Goal: Task Accomplishment & Management: Use online tool/utility

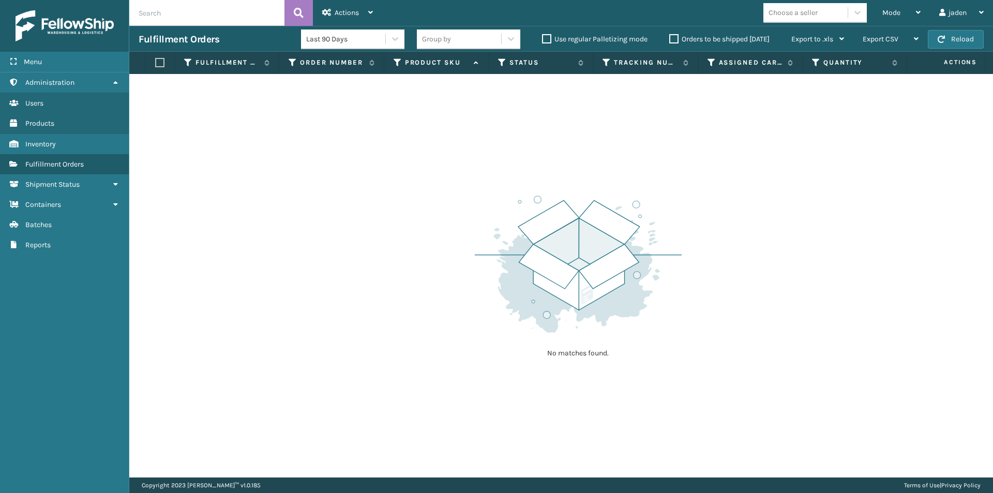
click at [954, 28] on div "Fulfillment Orders Last 90 Days Group by Use regular Palletizing mode Orders to…" at bounding box center [561, 39] width 864 height 26
click at [947, 40] on button "Reload" at bounding box center [956, 39] width 56 height 19
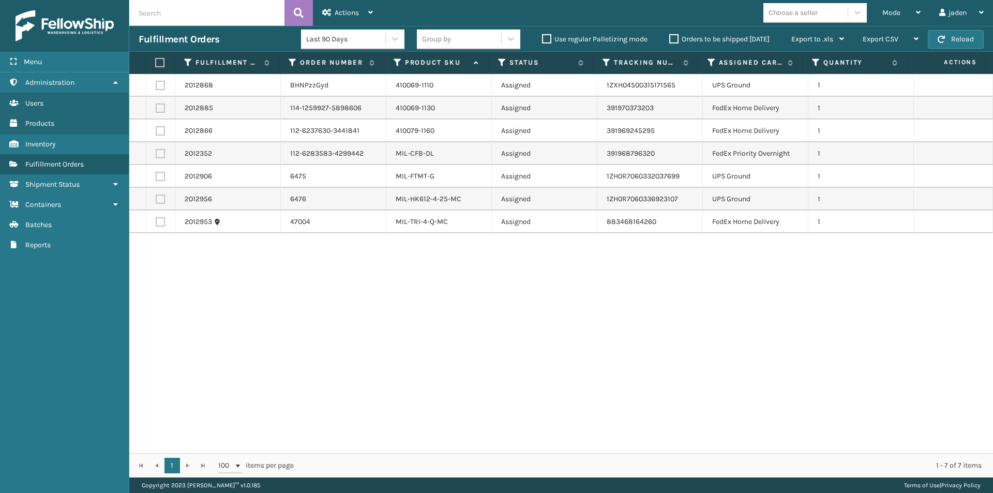
drag, startPoint x: 740, startPoint y: 286, endPoint x: 716, endPoint y: 276, distance: 25.9
drag, startPoint x: 716, startPoint y: 276, endPoint x: 336, endPoint y: 322, distance: 382.5
click at [336, 322] on div "2012868 BHNPzzGyd 410069-1110 Assigned 1ZXH04500315171565 UPS Ground 1 2012885 …" at bounding box center [561, 263] width 864 height 379
click at [164, 108] on label at bounding box center [160, 107] width 9 height 9
click at [156, 108] on input "checkbox" at bounding box center [156, 106] width 1 height 7
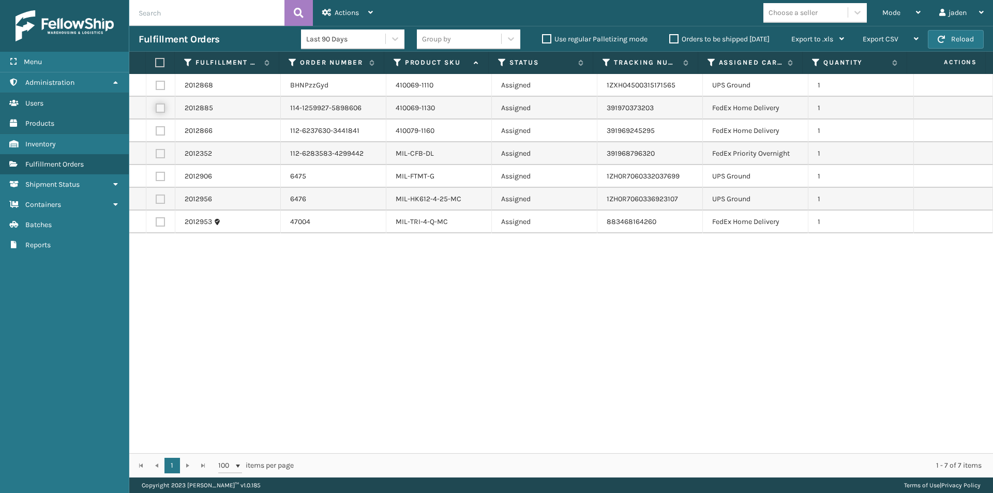
checkbox input "true"
click at [160, 131] on label at bounding box center [160, 130] width 9 height 9
click at [156, 131] on input "checkbox" at bounding box center [156, 129] width 1 height 7
checkbox input "true"
click at [160, 156] on label at bounding box center [160, 153] width 9 height 9
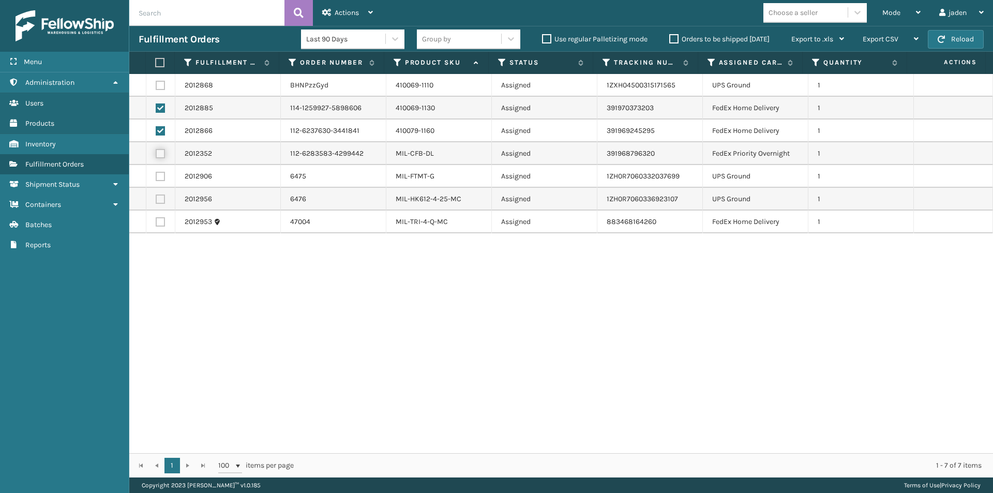
click at [156, 156] on input "checkbox" at bounding box center [156, 152] width 1 height 7
checkbox input "true"
click at [162, 222] on label at bounding box center [160, 221] width 9 height 9
click at [156, 222] on input "checkbox" at bounding box center [156, 220] width 1 height 7
checkbox input "true"
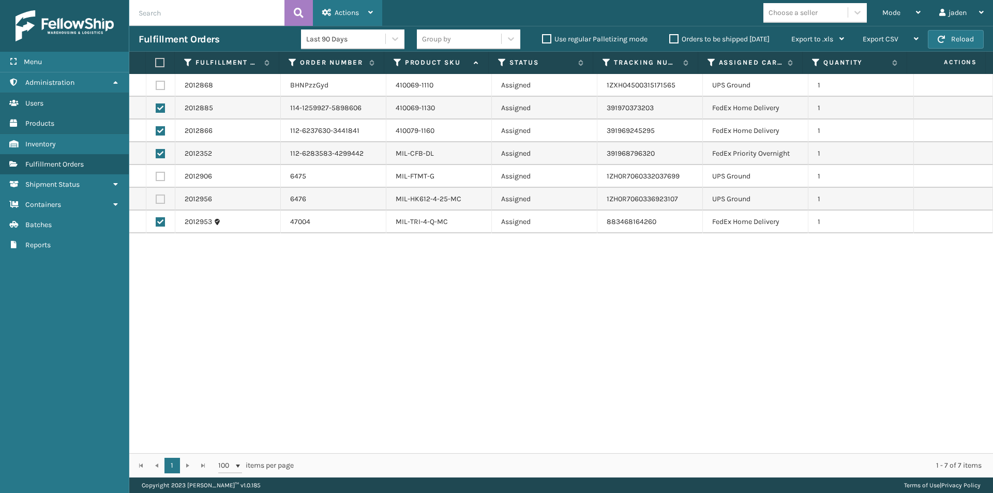
click at [339, 22] on div "Actions" at bounding box center [347, 13] width 51 height 26
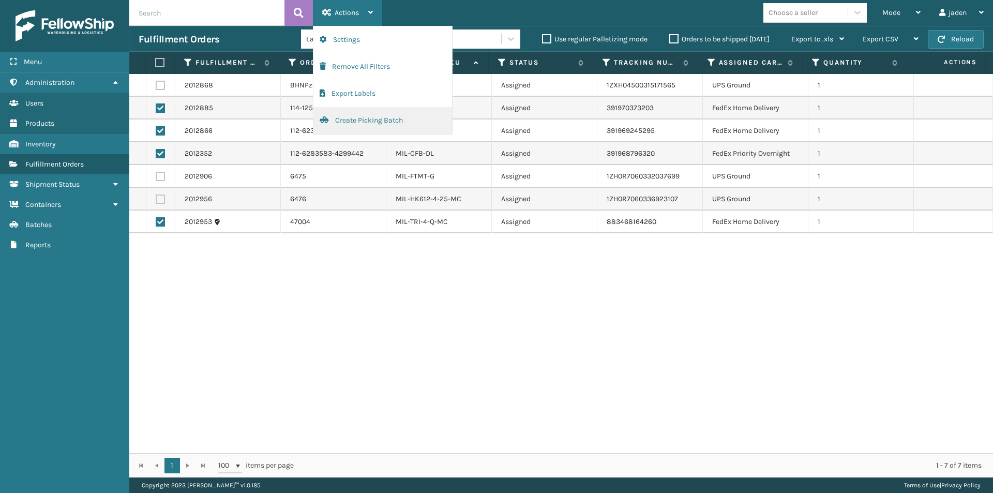
click at [340, 125] on button "Create Picking Batch" at bounding box center [382, 120] width 139 height 27
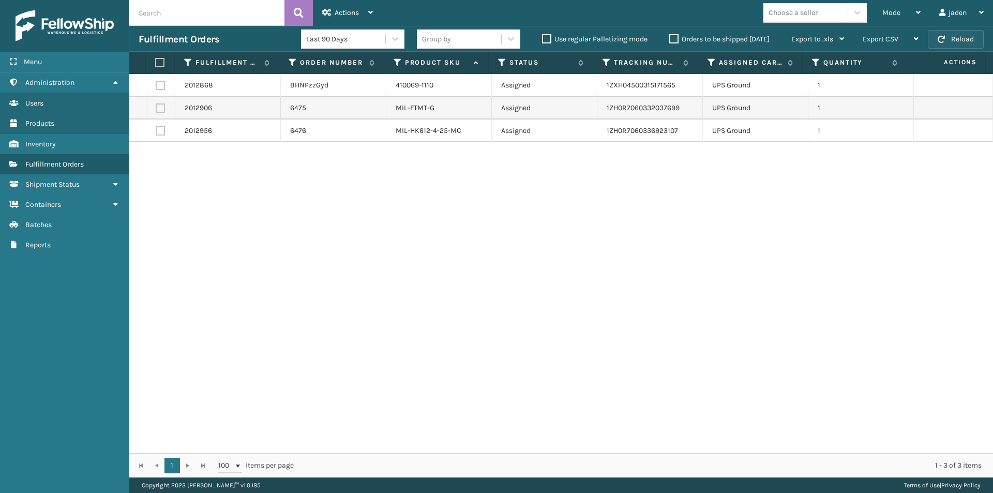
click at [941, 35] on button "Reload" at bounding box center [956, 39] width 56 height 19
click at [156, 69] on th at bounding box center [160, 63] width 29 height 22
click at [155, 63] on th at bounding box center [160, 63] width 29 height 22
click at [159, 64] on label at bounding box center [158, 62] width 7 height 9
click at [156, 64] on input "checkbox" at bounding box center [155, 62] width 1 height 7
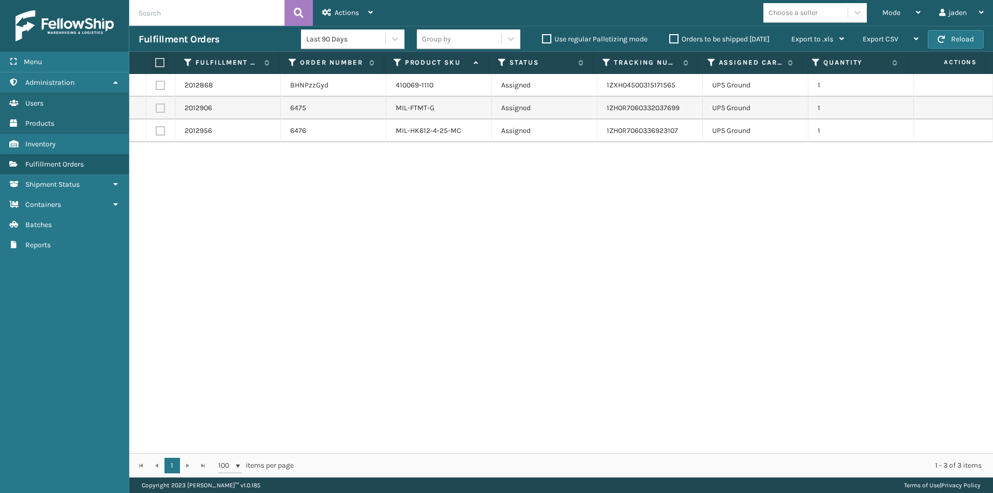
checkbox input "true"
click at [342, 12] on span "Actions" at bounding box center [347, 12] width 24 height 9
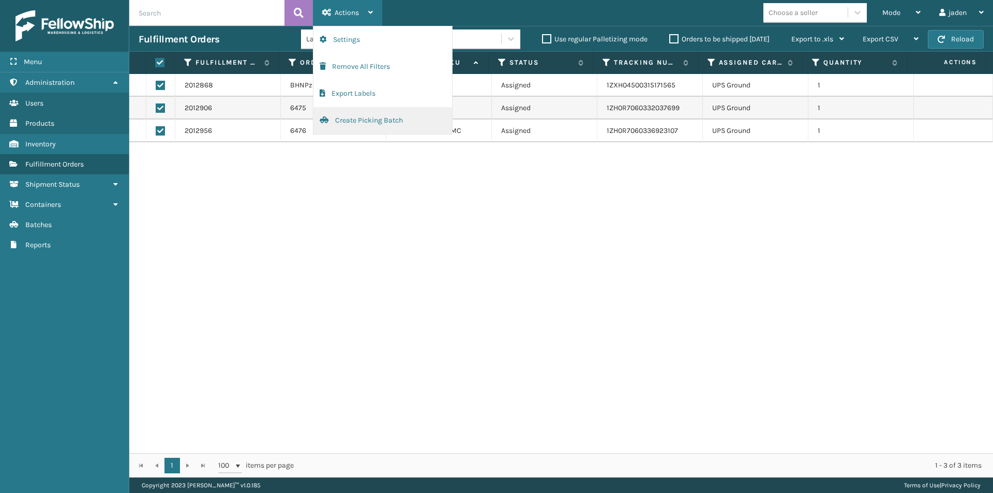
click at [339, 124] on button "Create Picking Batch" at bounding box center [382, 120] width 139 height 27
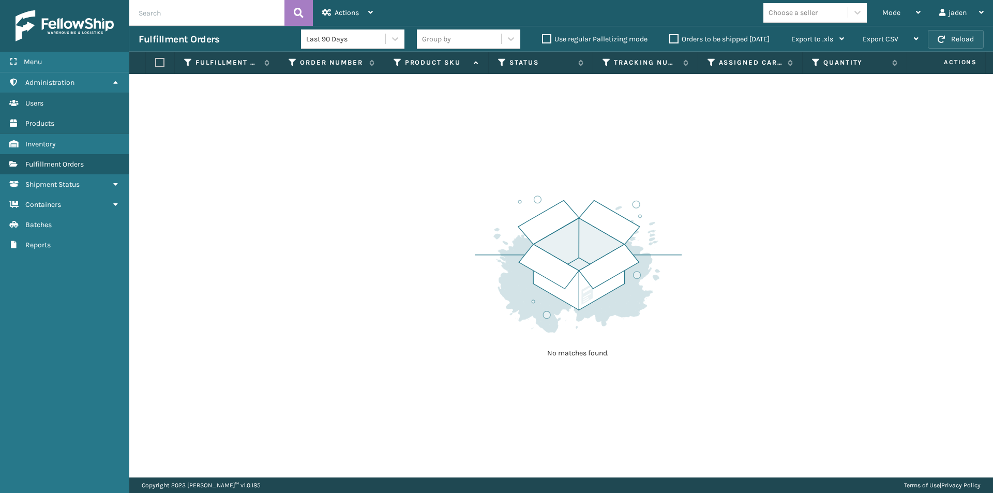
click at [941, 44] on button "Reload" at bounding box center [956, 39] width 56 height 19
click at [941, 41] on span "button" at bounding box center [941, 39] width 7 height 7
click at [907, 7] on div "Mode" at bounding box center [901, 13] width 38 height 26
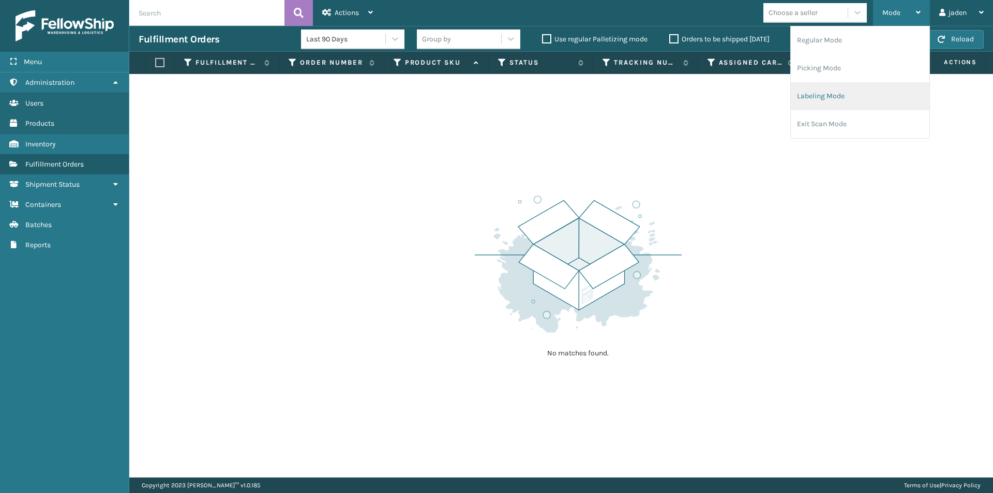
click at [844, 101] on li "Labeling Mode" at bounding box center [860, 96] width 139 height 28
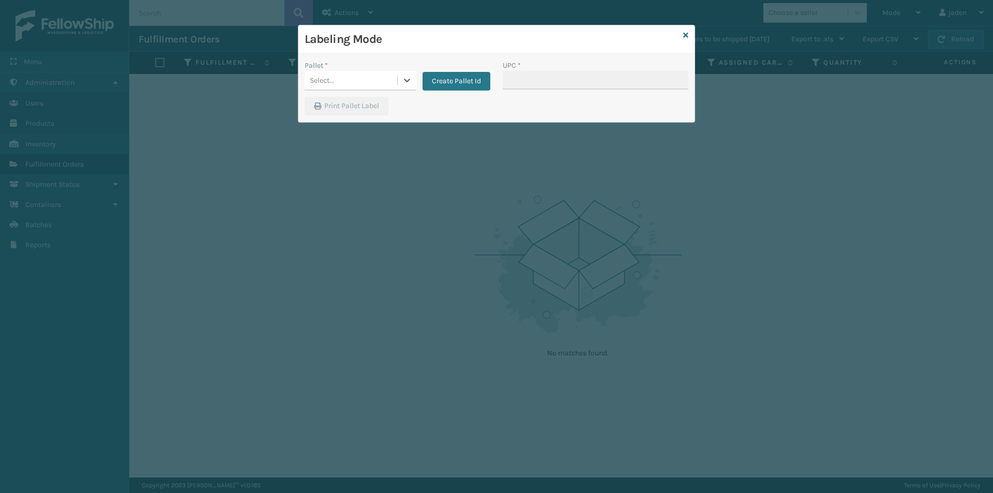
drag, startPoint x: 404, startPoint y: 72, endPoint x: 397, endPoint y: 92, distance: 21.3
click at [402, 84] on div at bounding box center [407, 80] width 19 height 19
drag, startPoint x: 356, startPoint y: 144, endPoint x: 552, endPoint y: 99, distance: 201.7
click at [357, 144] on div "FDXG-UMQUJEPVQ2 UPSG-3PHJP05OEF" at bounding box center [361, 121] width 112 height 52
click at [337, 130] on div "UPSG-3PHJP05OEF" at bounding box center [361, 133] width 112 height 24
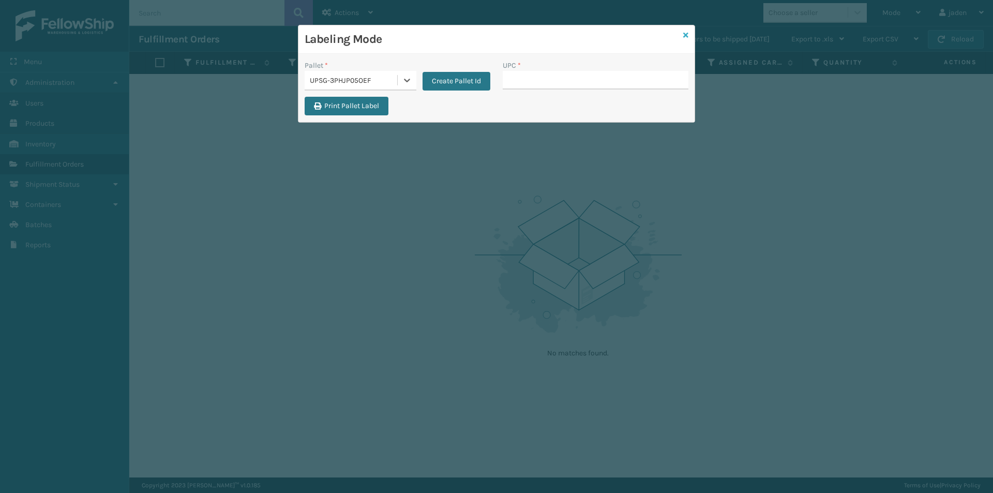
click at [686, 36] on icon at bounding box center [685, 35] width 5 height 7
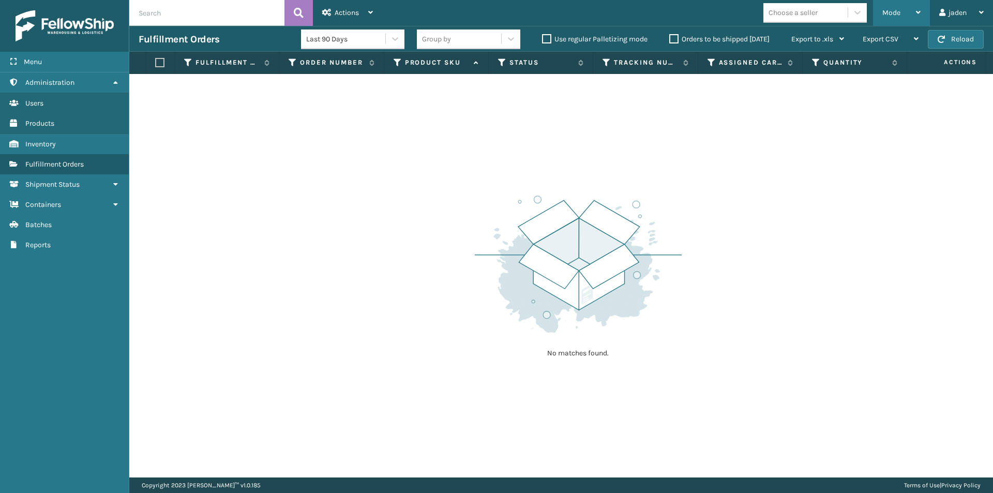
click at [894, 20] on div "Mode" at bounding box center [901, 13] width 38 height 26
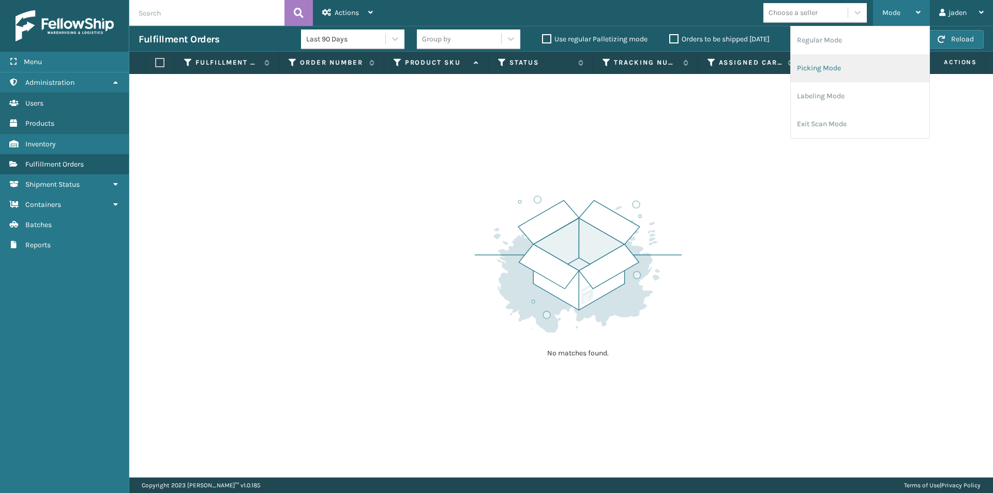
click at [830, 76] on li "Picking Mode" at bounding box center [860, 68] width 139 height 28
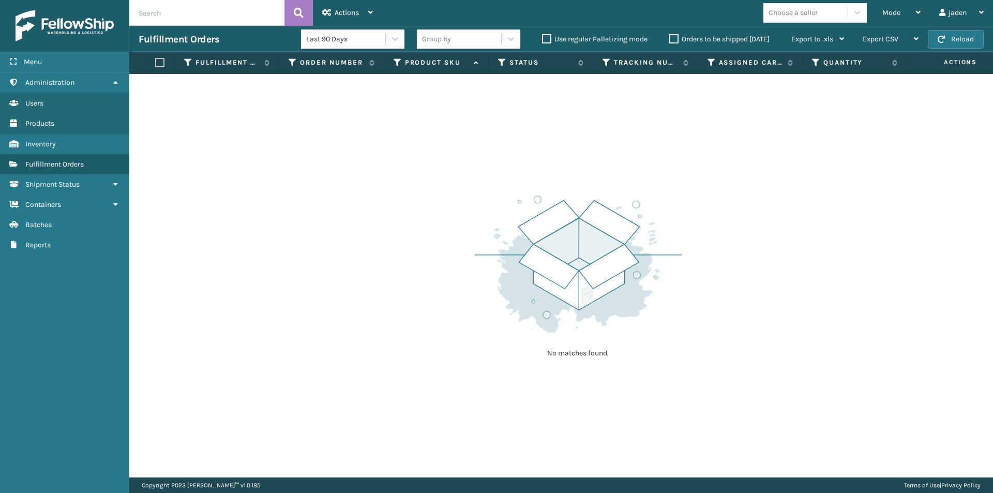
click at [979, 50] on div "Fulfillment Orders Last 90 Days Group by Use regular Palletizing mode Orders to…" at bounding box center [561, 39] width 864 height 26
click at [976, 43] on button "Reload" at bounding box center [956, 39] width 56 height 19
drag, startPoint x: 976, startPoint y: 43, endPoint x: 970, endPoint y: 42, distance: 5.3
click at [970, 42] on button "Reload" at bounding box center [956, 39] width 56 height 19
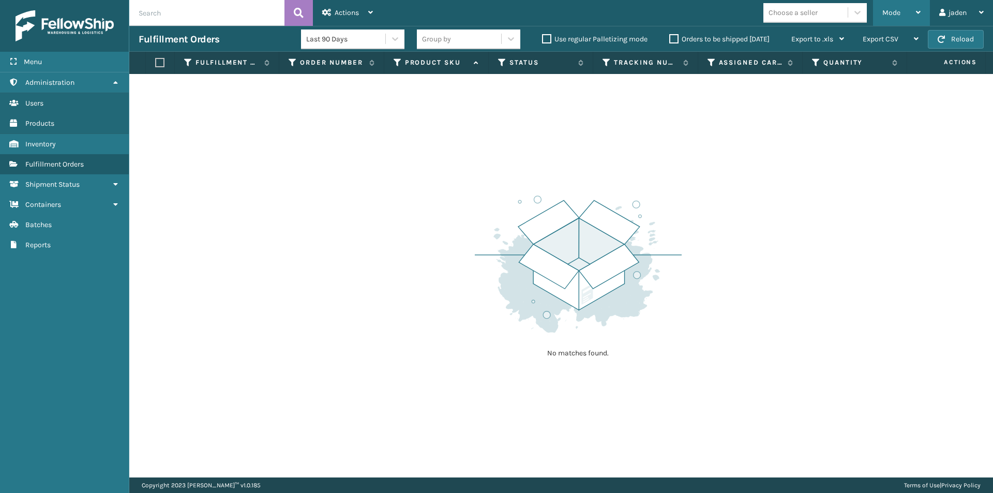
click at [909, 15] on div "Mode" at bounding box center [901, 13] width 38 height 26
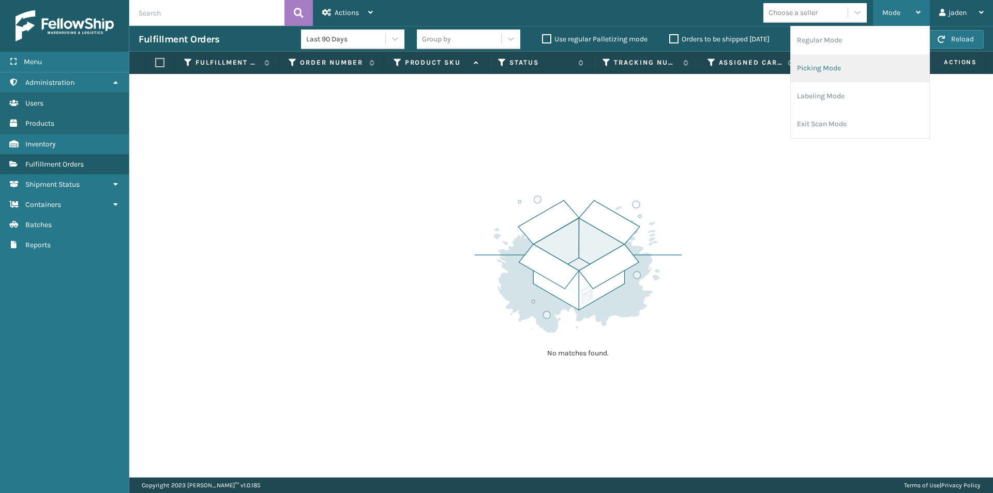
click at [868, 70] on li "Picking Mode" at bounding box center [860, 68] width 139 height 28
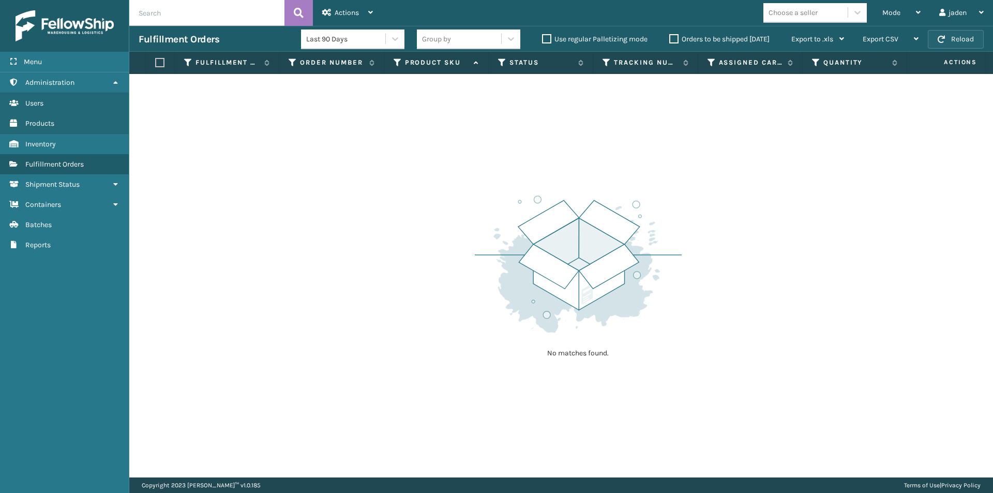
click at [944, 34] on button "Reload" at bounding box center [956, 39] width 56 height 19
click at [915, 14] on div "Mode" at bounding box center [901, 13] width 38 height 26
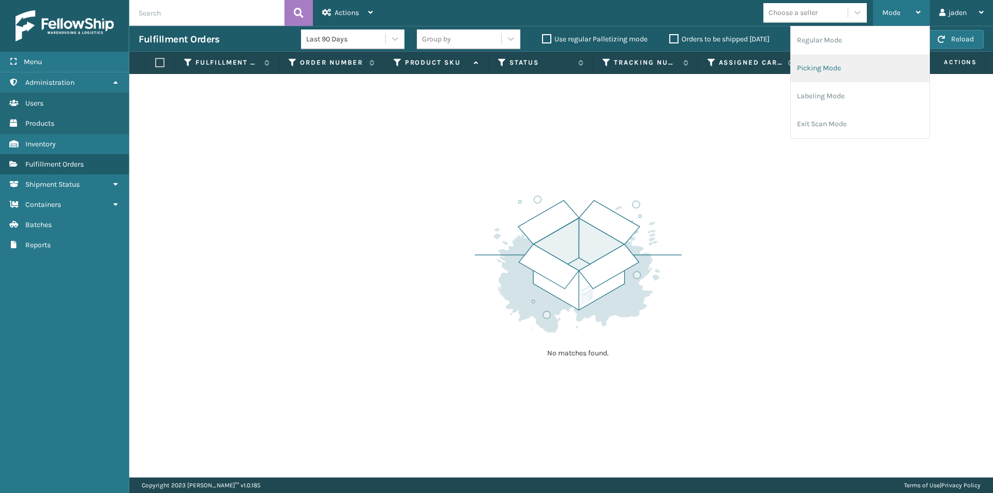
click at [869, 69] on li "Picking Mode" at bounding box center [860, 68] width 139 height 28
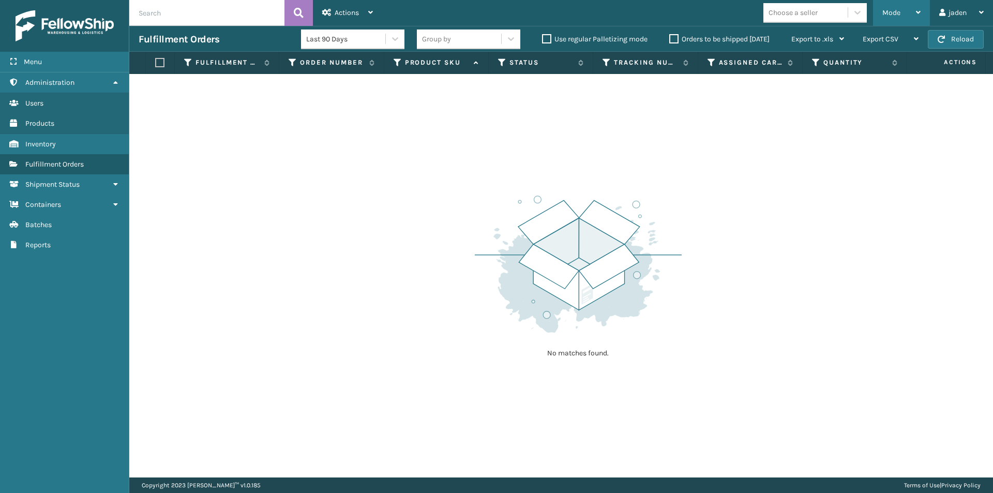
click at [900, 6] on div "Mode" at bounding box center [901, 13] width 38 height 26
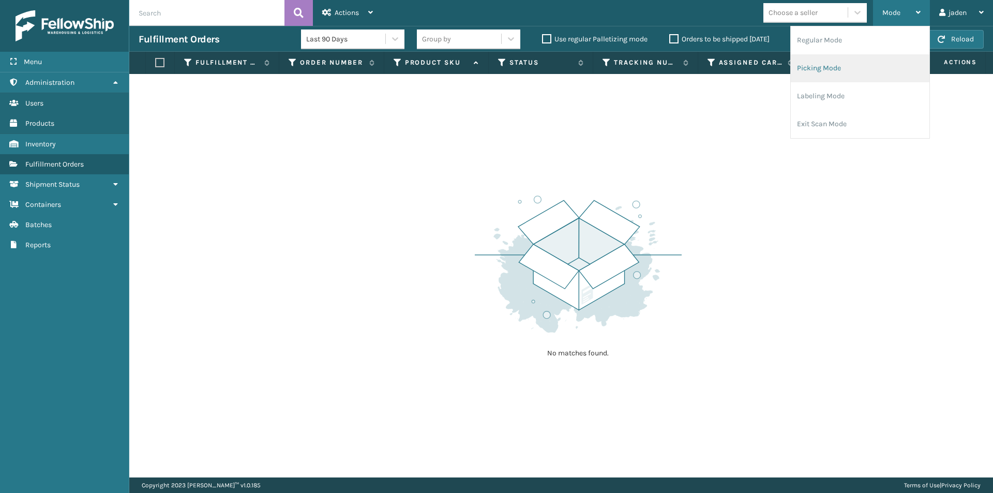
click at [854, 67] on li "Picking Mode" at bounding box center [860, 68] width 139 height 28
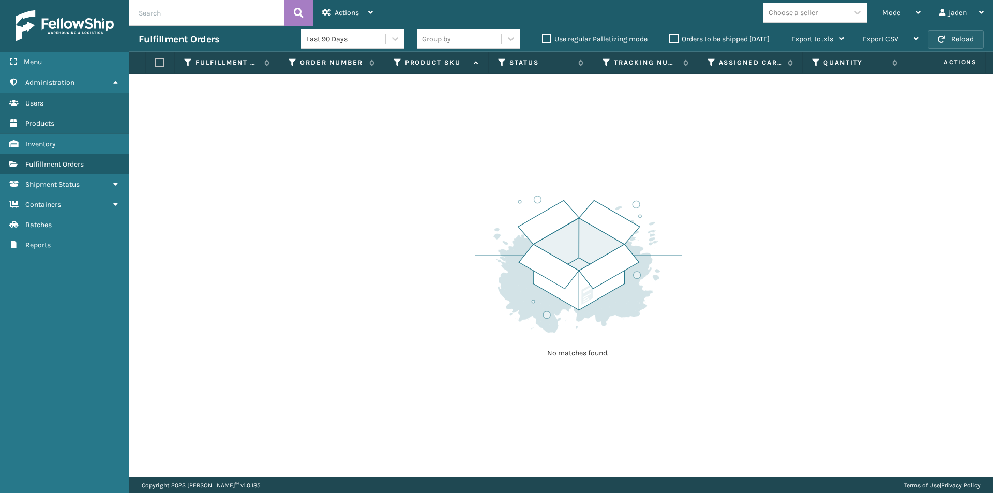
click at [948, 44] on button "Reload" at bounding box center [956, 39] width 56 height 19
click at [897, 6] on div "Mode" at bounding box center [901, 13] width 38 height 26
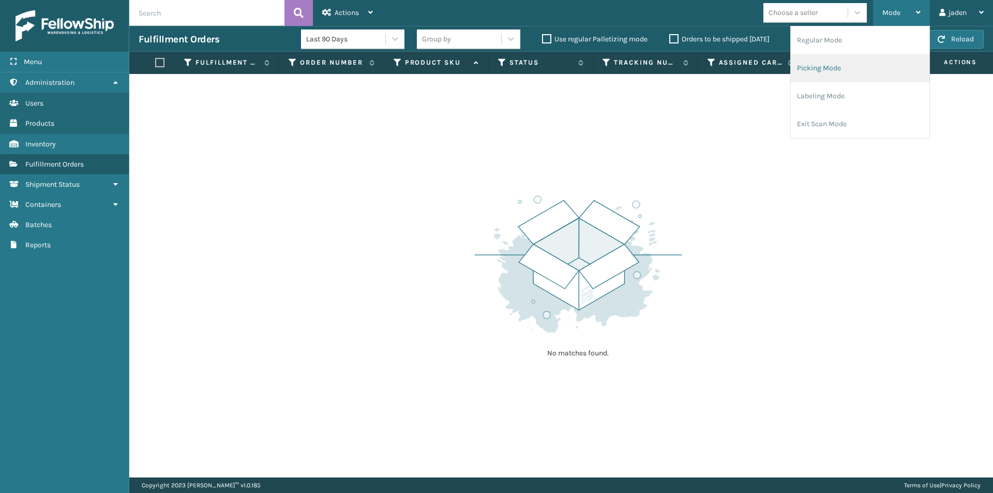
click at [846, 61] on li "Picking Mode" at bounding box center [860, 68] width 139 height 28
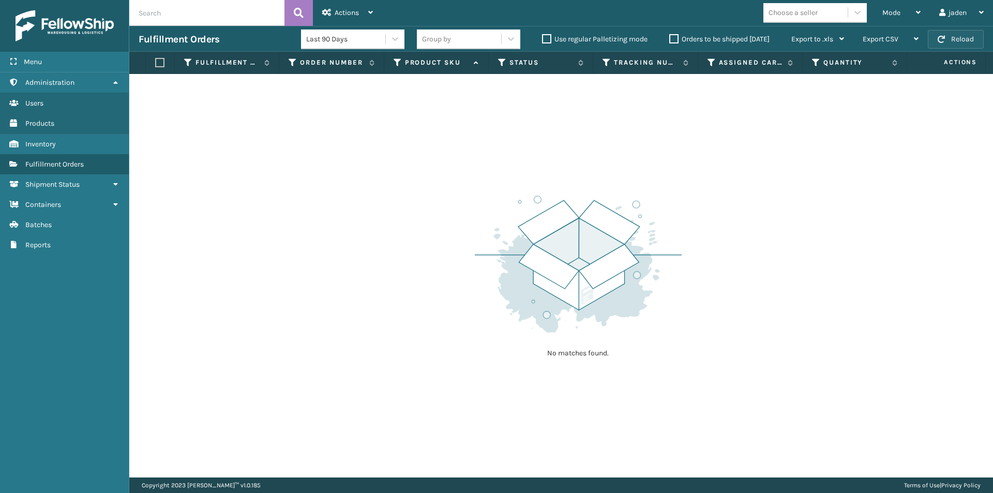
click at [948, 48] on button "Reload" at bounding box center [956, 39] width 56 height 19
click at [901, 9] on div "Mode" at bounding box center [901, 13] width 38 height 26
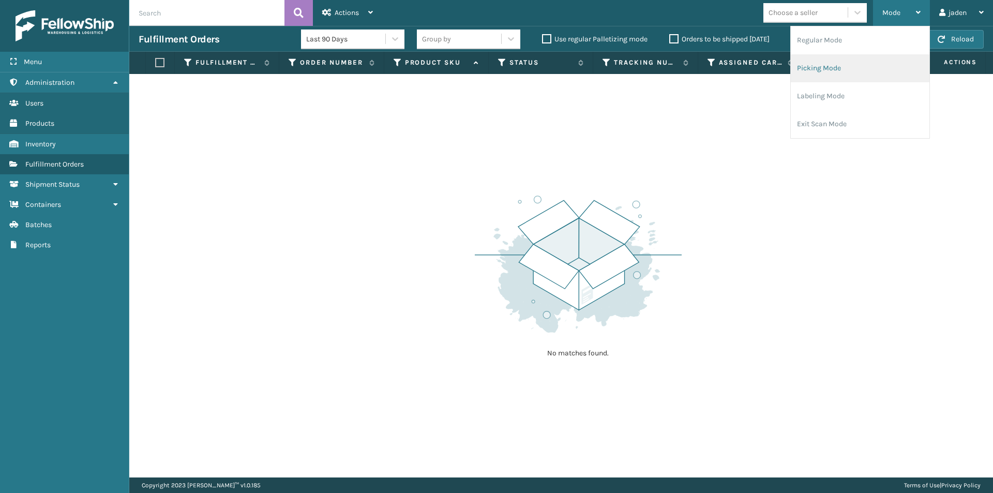
click at [860, 68] on li "Picking Mode" at bounding box center [860, 68] width 139 height 28
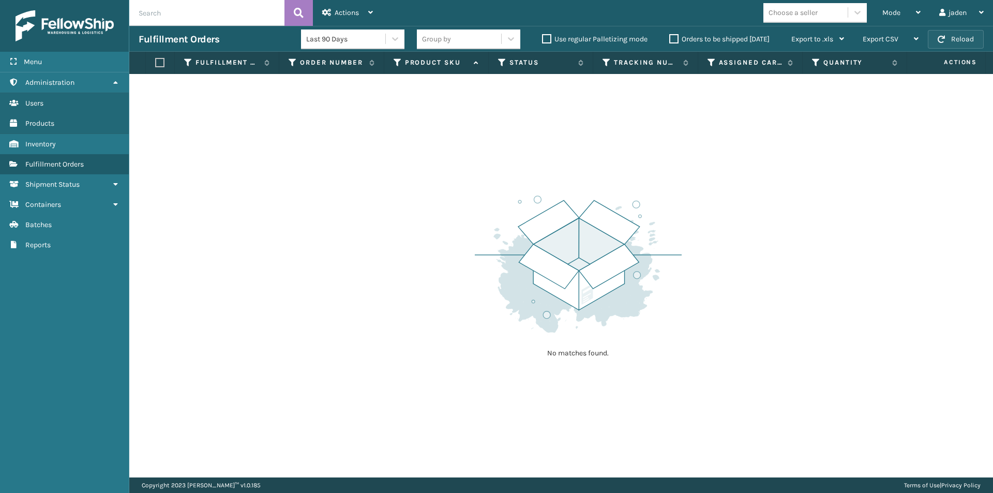
click at [943, 43] on button "Reload" at bounding box center [956, 39] width 56 height 19
drag, startPoint x: 570, startPoint y: 170, endPoint x: 561, endPoint y: 171, distance: 8.8
drag, startPoint x: 561, startPoint y: 171, endPoint x: 326, endPoint y: 170, distance: 235.4
click at [320, 174] on div "No matches found." at bounding box center [561, 275] width 864 height 403
click at [893, 17] on span "Mode" at bounding box center [891, 12] width 18 height 9
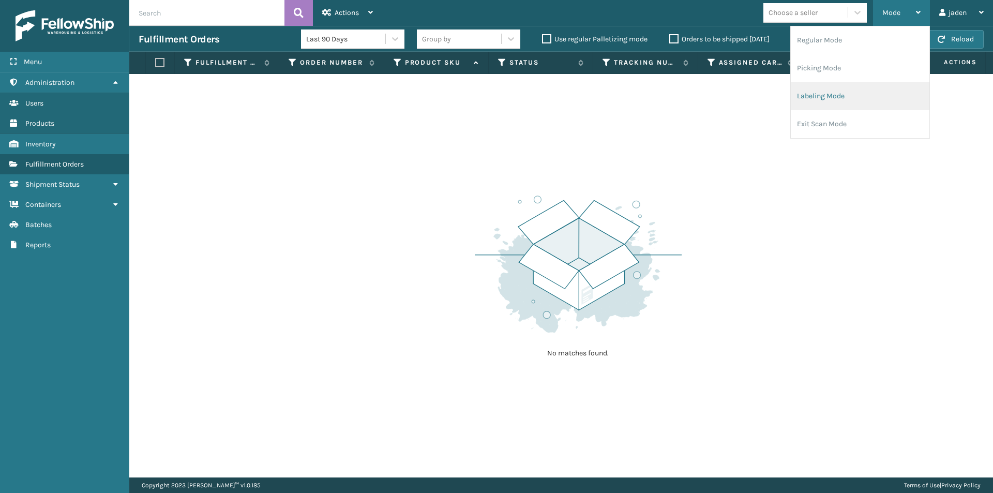
click at [845, 84] on li "Labeling Mode" at bounding box center [860, 96] width 139 height 28
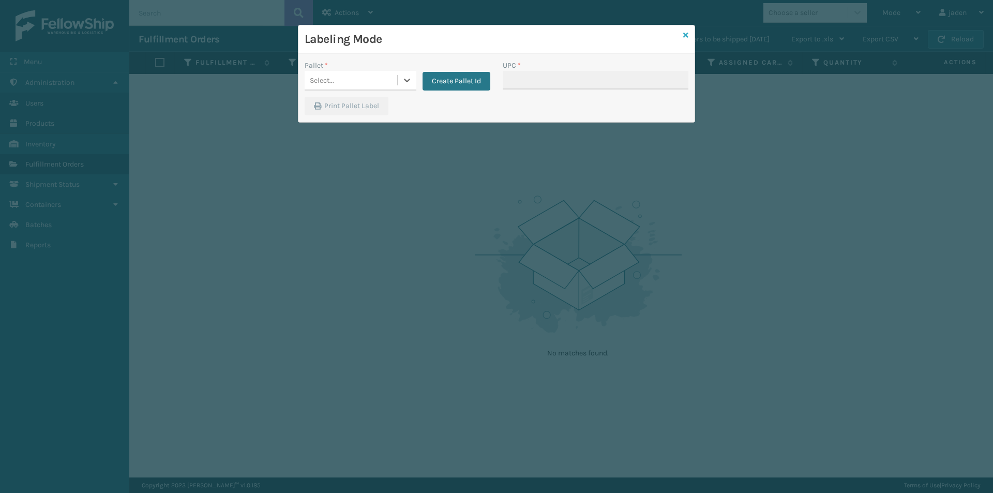
click at [685, 37] on icon at bounding box center [685, 35] width 5 height 7
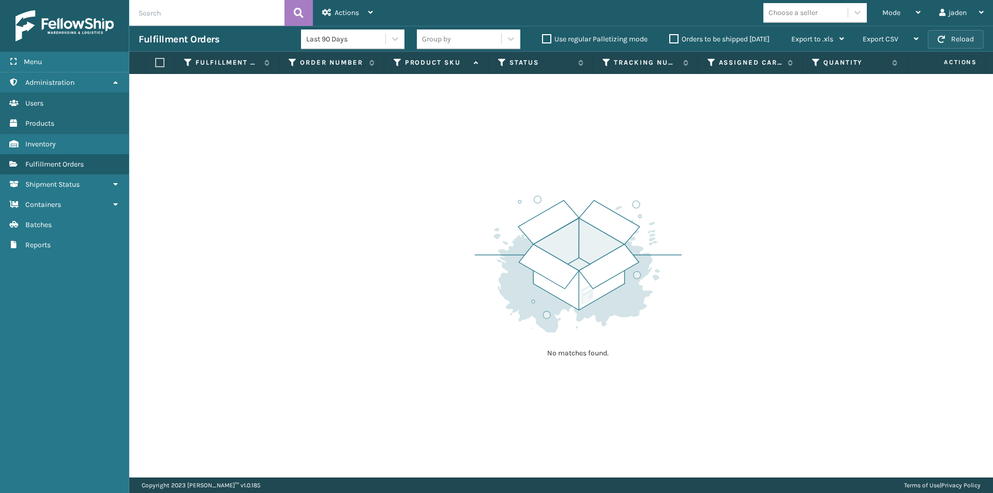
click at [959, 31] on button "Reload" at bounding box center [956, 39] width 56 height 19
click at [905, 16] on div "Mode" at bounding box center [901, 13] width 38 height 26
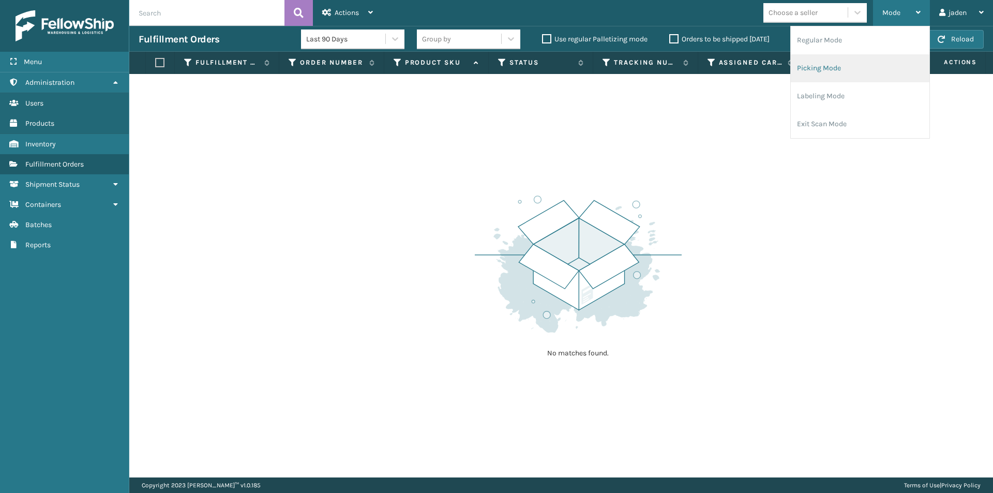
click at [860, 72] on li "Picking Mode" at bounding box center [860, 68] width 139 height 28
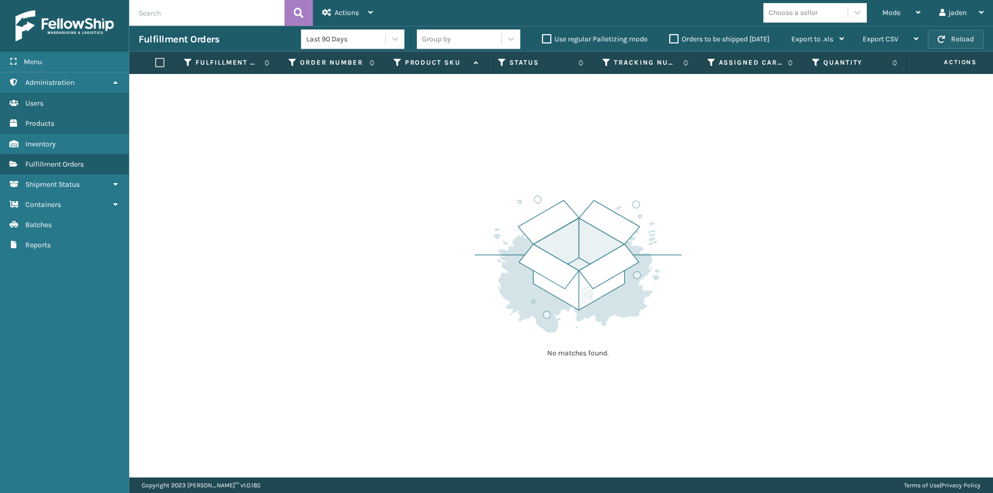
click at [941, 46] on button "Reload" at bounding box center [956, 39] width 56 height 19
click at [903, 22] on div "Mode" at bounding box center [901, 13] width 38 height 26
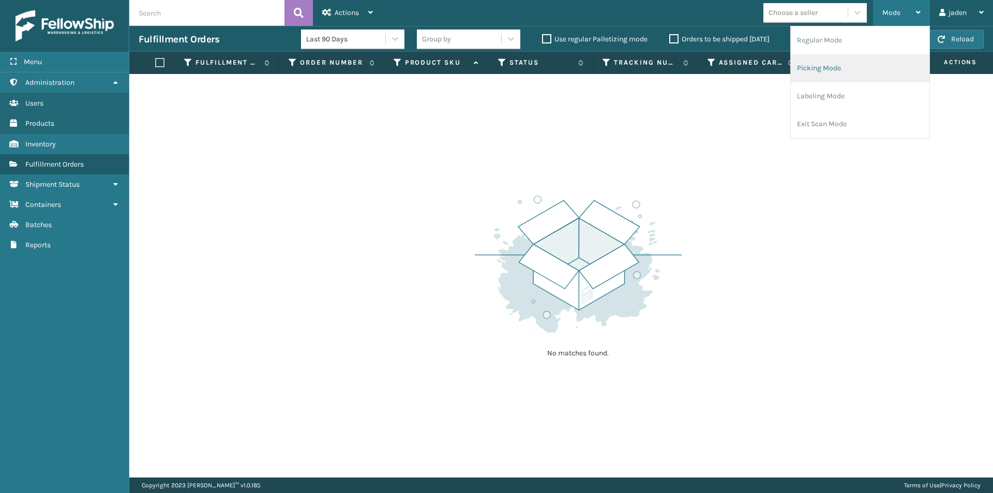
click at [838, 79] on li "Picking Mode" at bounding box center [860, 68] width 139 height 28
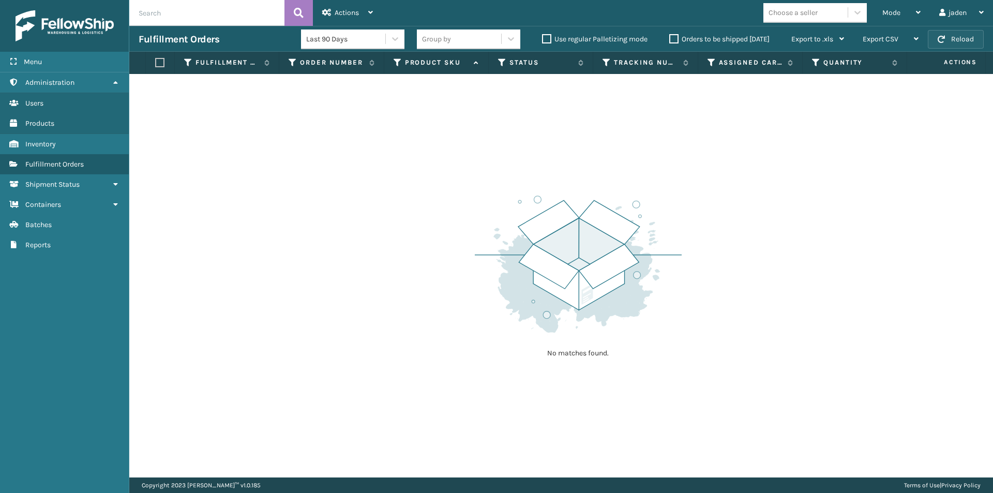
click at [960, 35] on button "Reload" at bounding box center [956, 39] width 56 height 19
click at [872, 17] on div "Choose a seller" at bounding box center [819, 13] width 110 height 20
click at [896, 18] on div "Mode" at bounding box center [901, 13] width 38 height 26
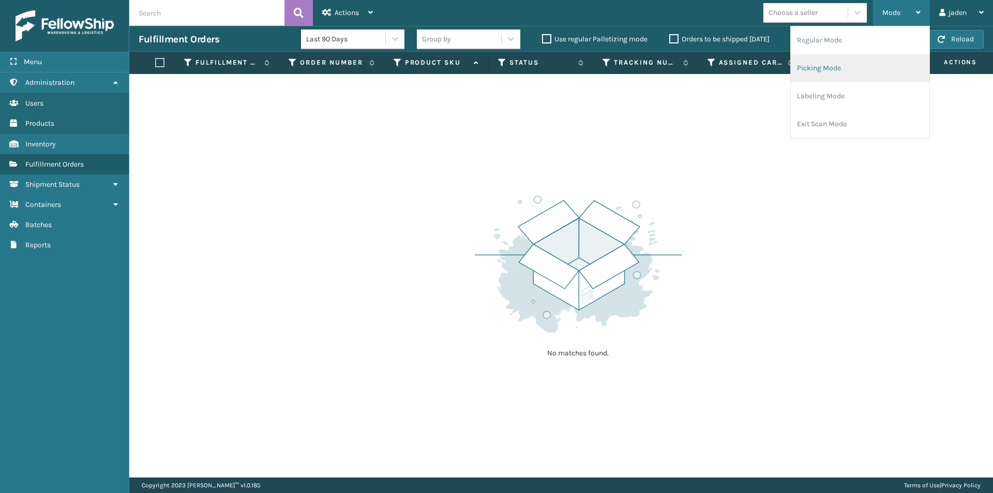
click at [812, 76] on li "Picking Mode" at bounding box center [860, 68] width 139 height 28
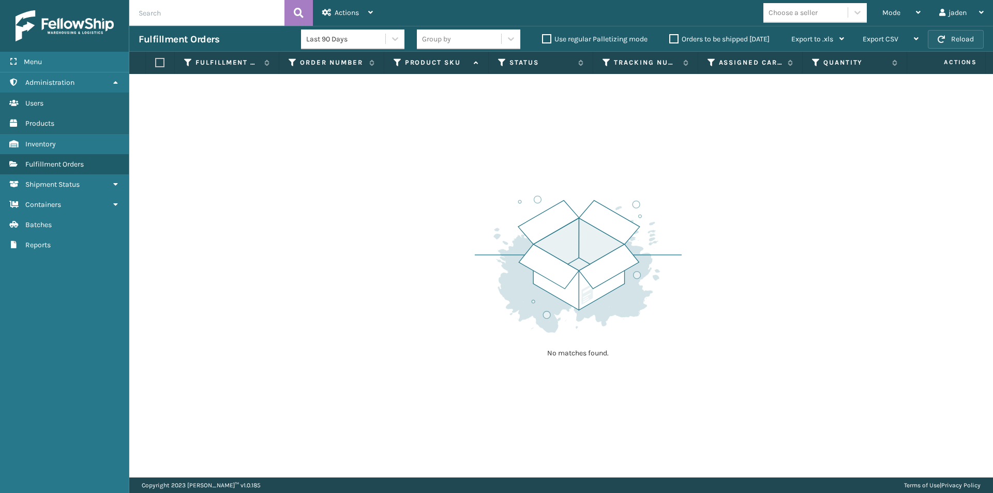
click at [964, 43] on button "Reload" at bounding box center [956, 39] width 56 height 19
click at [888, 22] on div "Mode" at bounding box center [901, 13] width 38 height 26
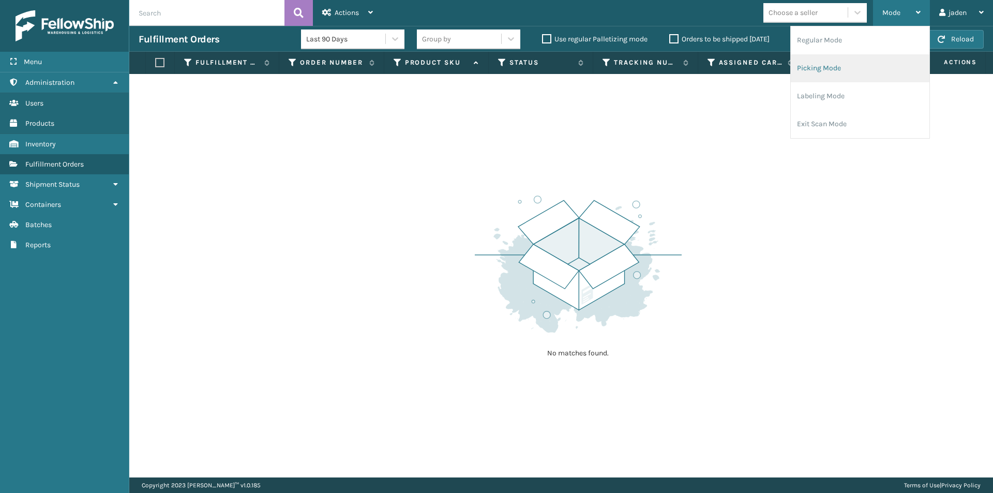
click at [848, 57] on li "Picking Mode" at bounding box center [860, 68] width 139 height 28
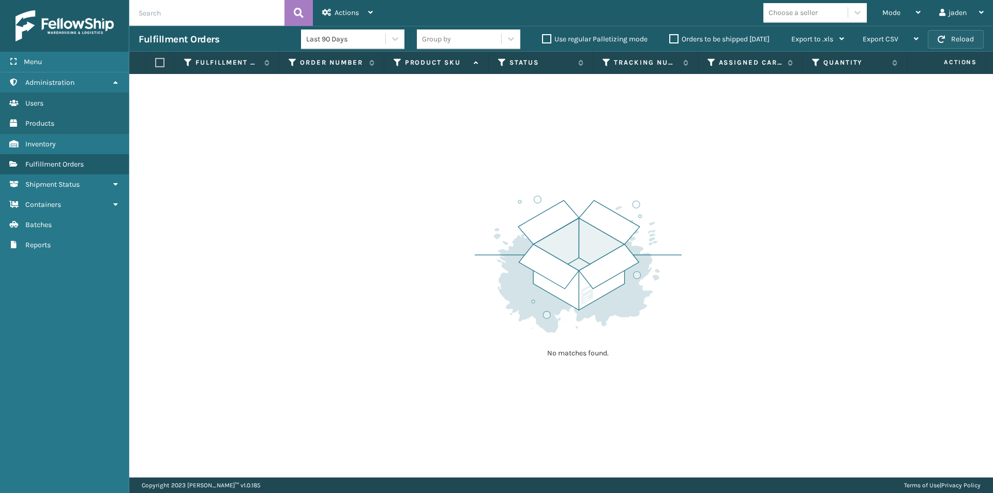
click at [969, 42] on button "Reload" at bounding box center [956, 39] width 56 height 19
drag, startPoint x: 624, startPoint y: 153, endPoint x: 611, endPoint y: 156, distance: 13.2
drag, startPoint x: 611, startPoint y: 156, endPoint x: 342, endPoint y: 165, distance: 268.6
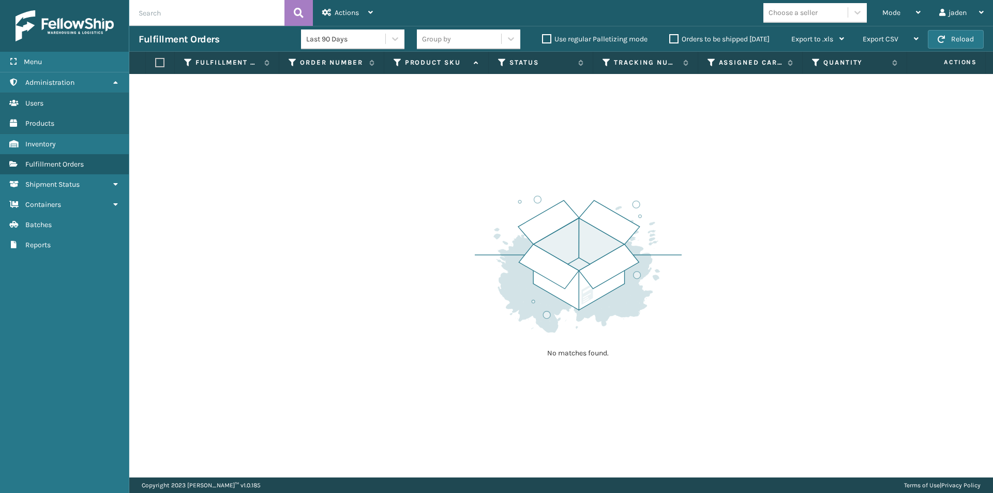
click at [342, 165] on div "No matches found." at bounding box center [561, 275] width 864 height 403
click at [942, 34] on button "Reload" at bounding box center [956, 39] width 56 height 19
click at [892, 10] on span "Mode" at bounding box center [891, 12] width 18 height 9
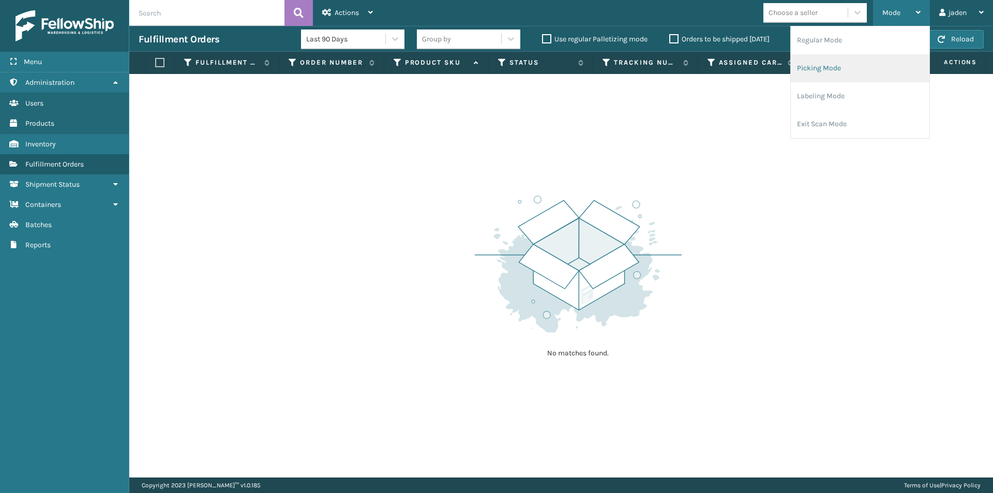
click at [810, 64] on li "Picking Mode" at bounding box center [860, 68] width 139 height 28
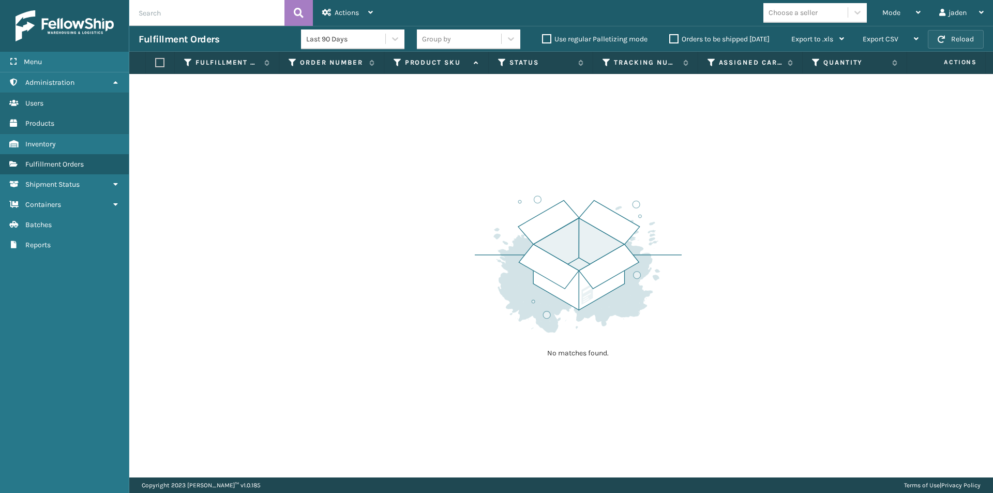
click at [958, 38] on button "Reload" at bounding box center [956, 39] width 56 height 19
click at [908, 13] on div "Mode" at bounding box center [901, 13] width 38 height 26
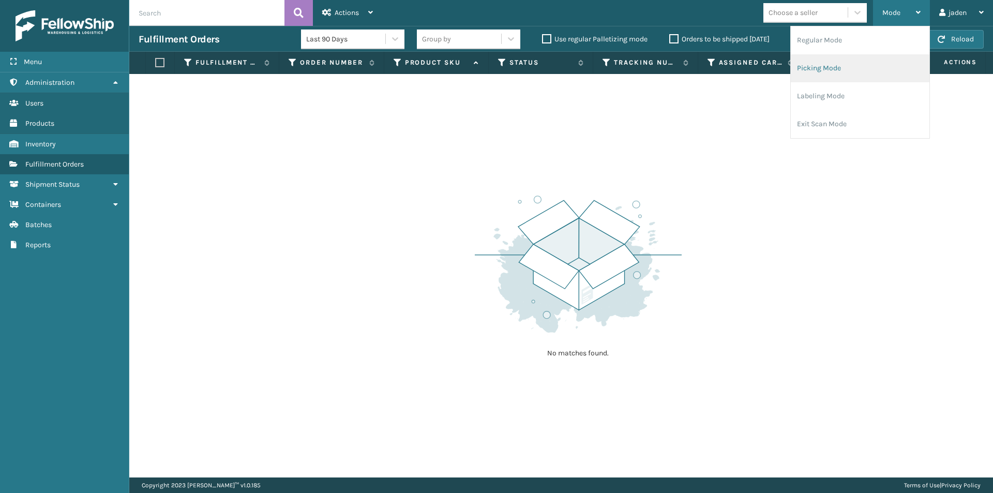
click at [863, 70] on li "Picking Mode" at bounding box center [860, 68] width 139 height 28
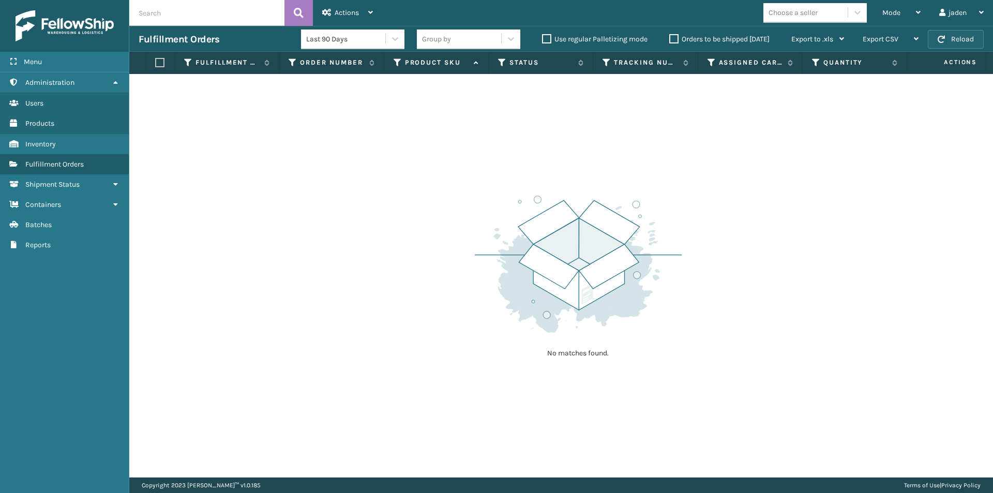
click at [964, 44] on button "Reload" at bounding box center [956, 39] width 56 height 19
click at [901, 12] on div "Mode" at bounding box center [901, 13] width 38 height 26
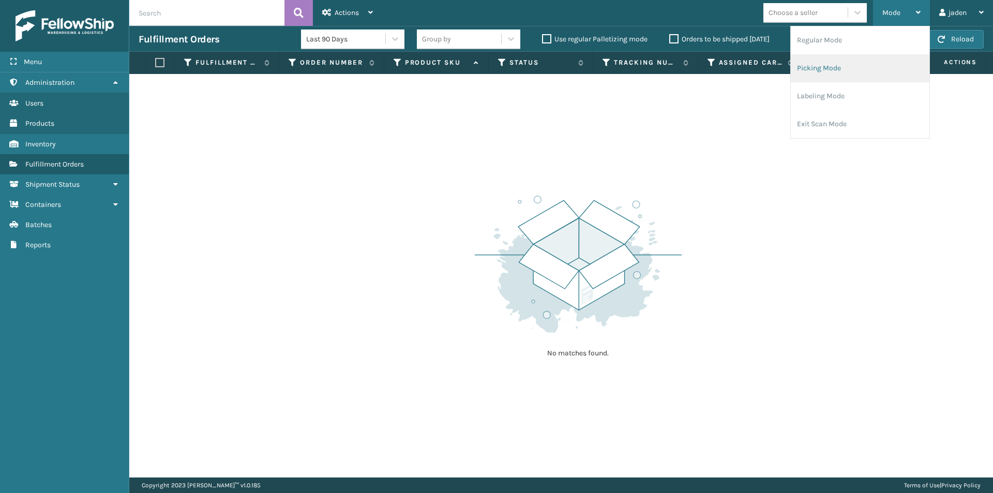
click at [835, 77] on li "Picking Mode" at bounding box center [860, 68] width 139 height 28
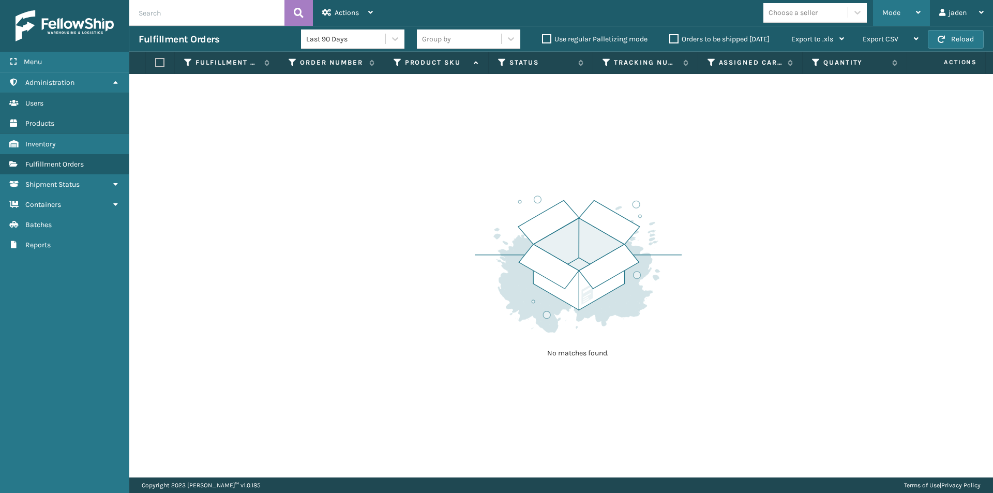
click at [988, 26] on div "Fulfillment Orders Last 90 Days Group by Use regular Palletizing mode Orders to…" at bounding box center [561, 39] width 864 height 26
click at [966, 32] on button "Reload" at bounding box center [956, 39] width 56 height 19
click at [892, 13] on span "Mode" at bounding box center [891, 12] width 18 height 9
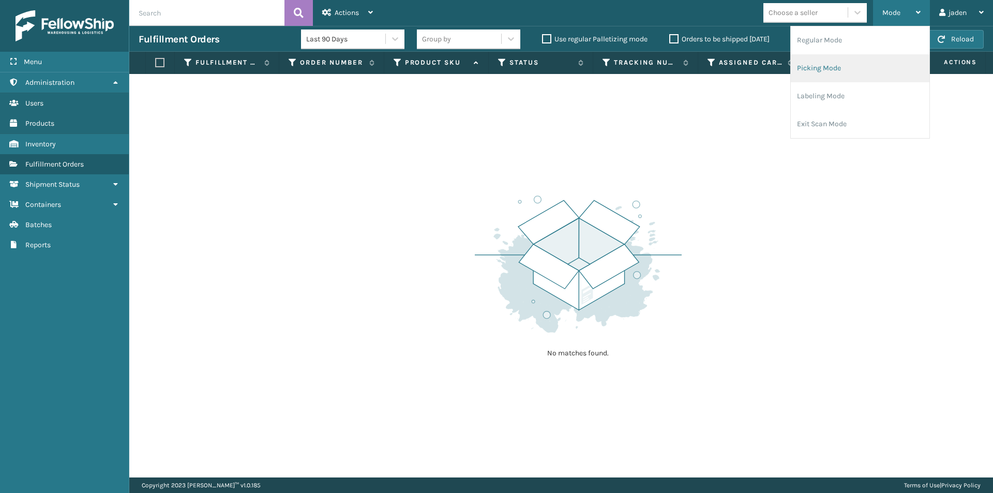
click at [851, 71] on li "Picking Mode" at bounding box center [860, 68] width 139 height 28
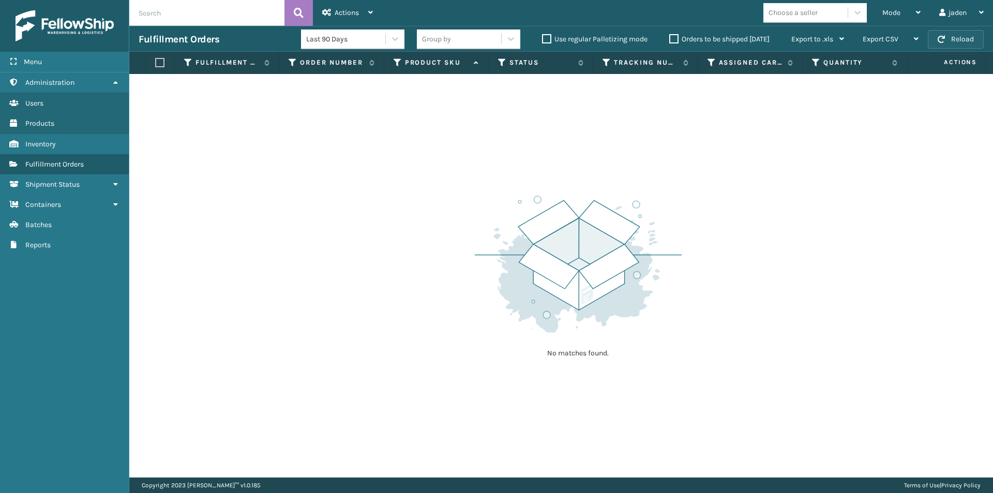
click at [969, 32] on button "Reload" at bounding box center [956, 39] width 56 height 19
click at [910, 18] on div "Mode" at bounding box center [901, 13] width 38 height 26
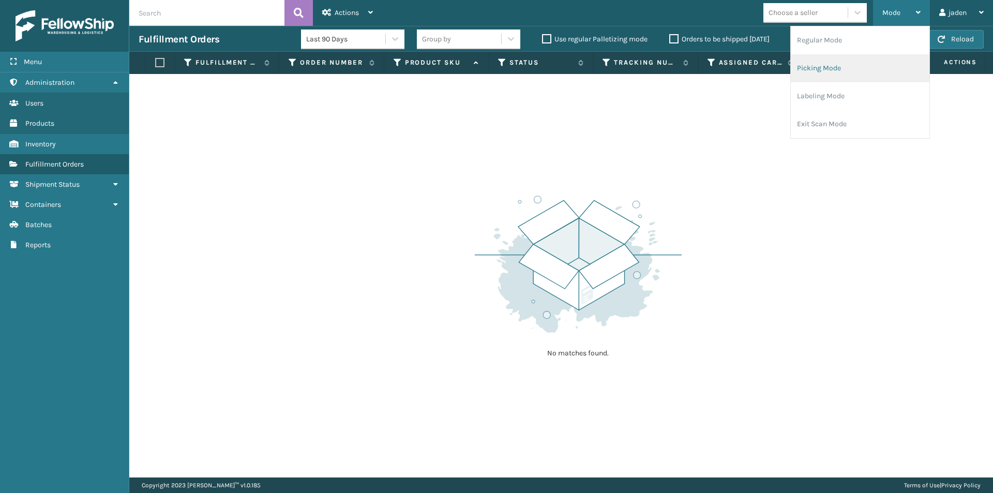
click at [875, 66] on li "Picking Mode" at bounding box center [860, 68] width 139 height 28
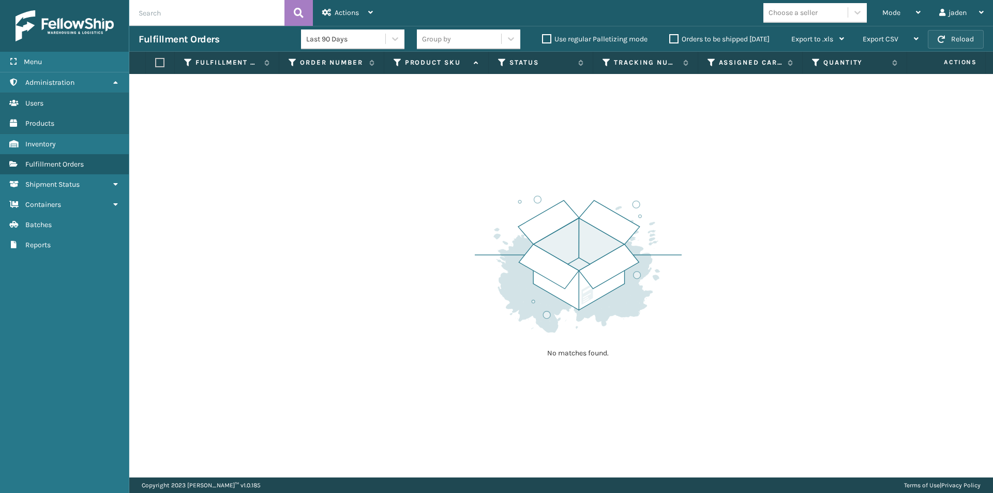
click at [945, 46] on button "Reload" at bounding box center [956, 39] width 56 height 19
click at [912, 22] on div "Mode" at bounding box center [901, 13] width 38 height 26
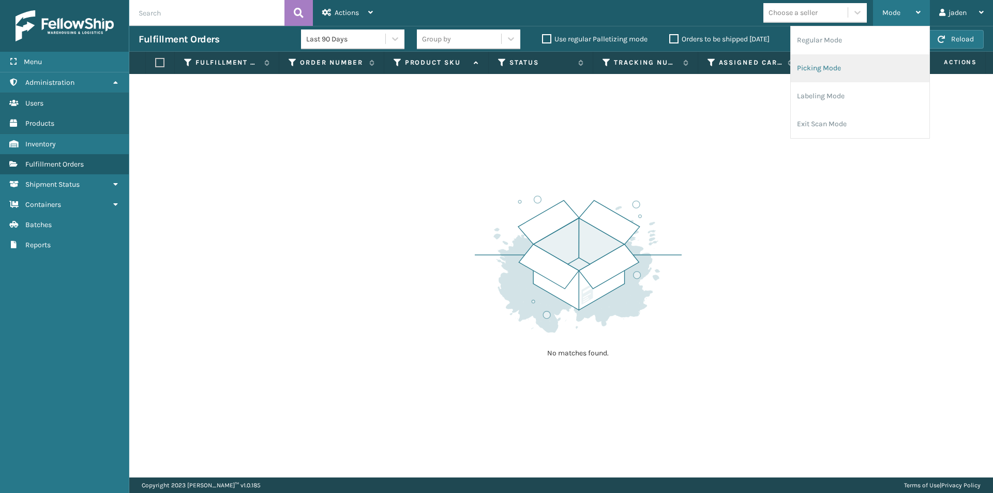
click at [886, 56] on li "Picking Mode" at bounding box center [860, 68] width 139 height 28
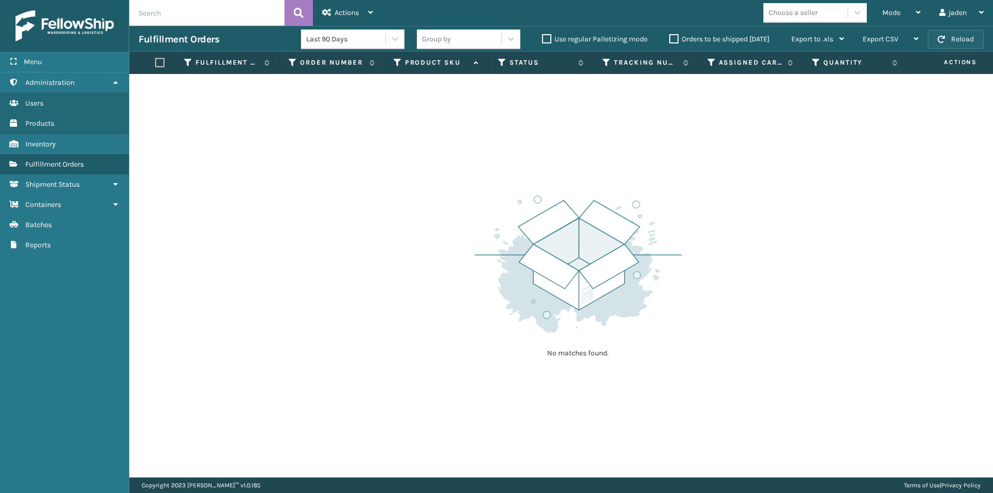
click at [962, 39] on button "Reload" at bounding box center [956, 39] width 56 height 19
click at [903, 12] on div "Mode" at bounding box center [901, 13] width 38 height 26
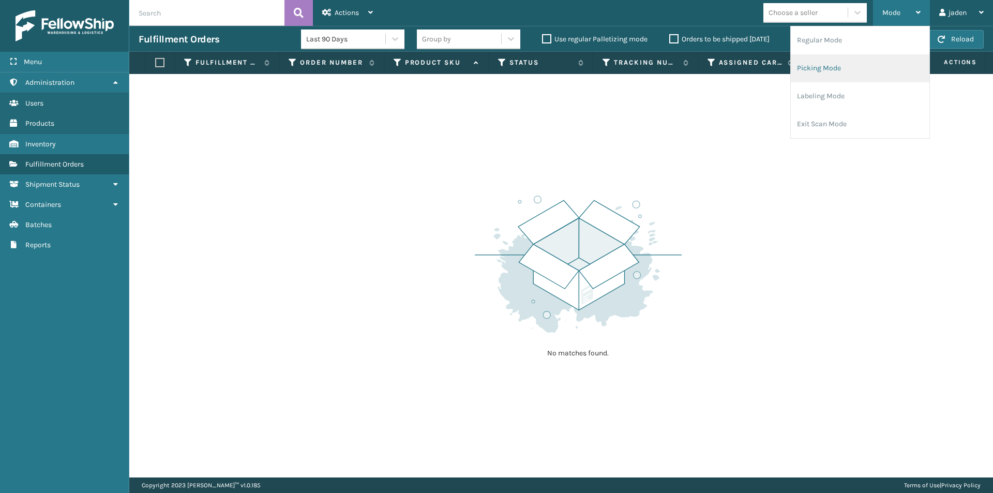
click at [860, 80] on li "Picking Mode" at bounding box center [860, 68] width 139 height 28
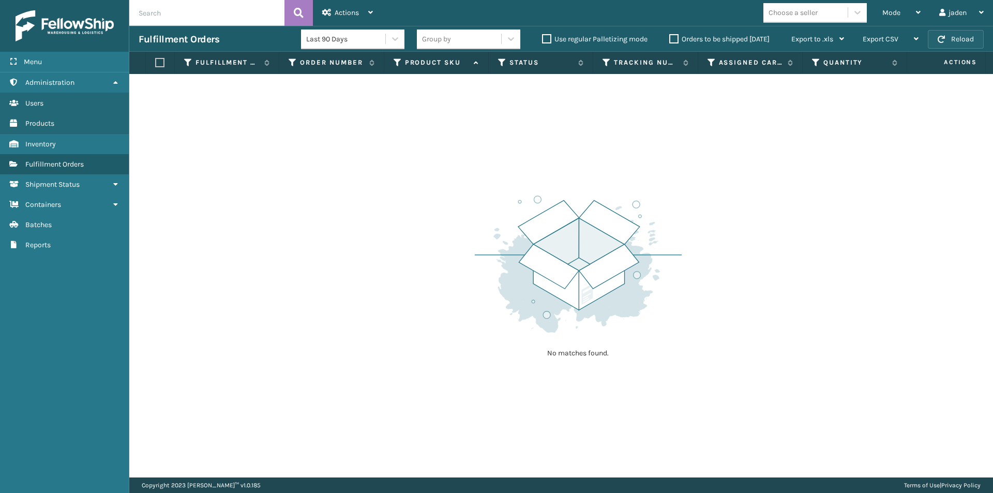
click at [961, 39] on button "Reload" at bounding box center [956, 39] width 56 height 19
click at [903, 13] on div "Mode" at bounding box center [901, 13] width 38 height 26
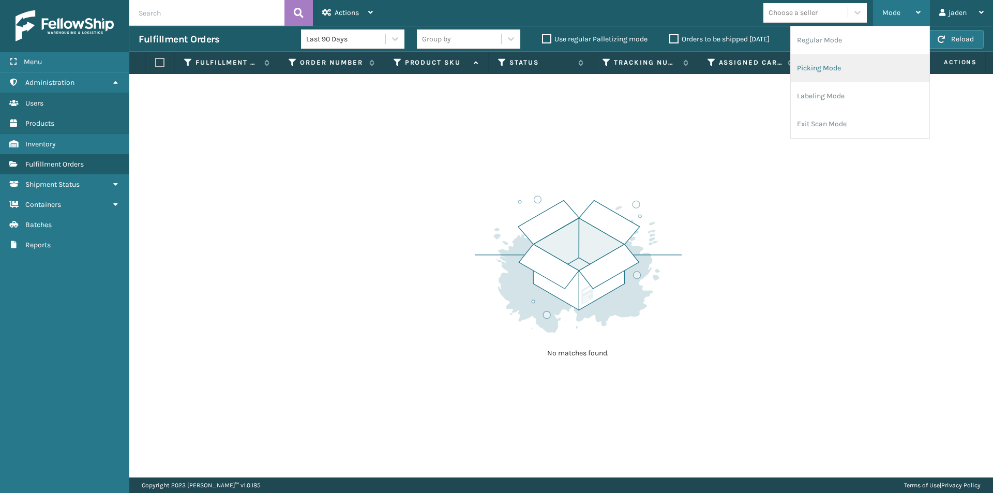
click at [850, 77] on li "Picking Mode" at bounding box center [860, 68] width 139 height 28
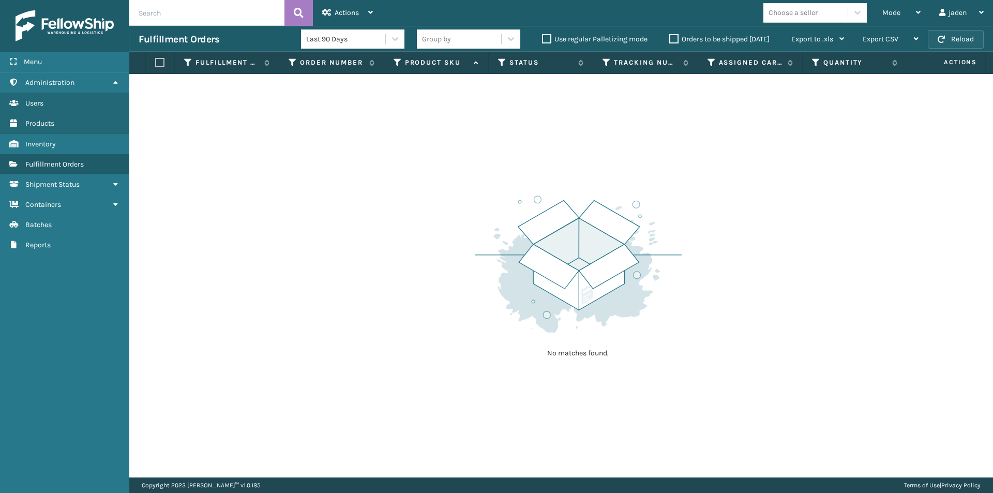
click at [965, 41] on button "Reload" at bounding box center [956, 39] width 56 height 19
click at [900, 13] on div "Mode" at bounding box center [901, 13] width 38 height 26
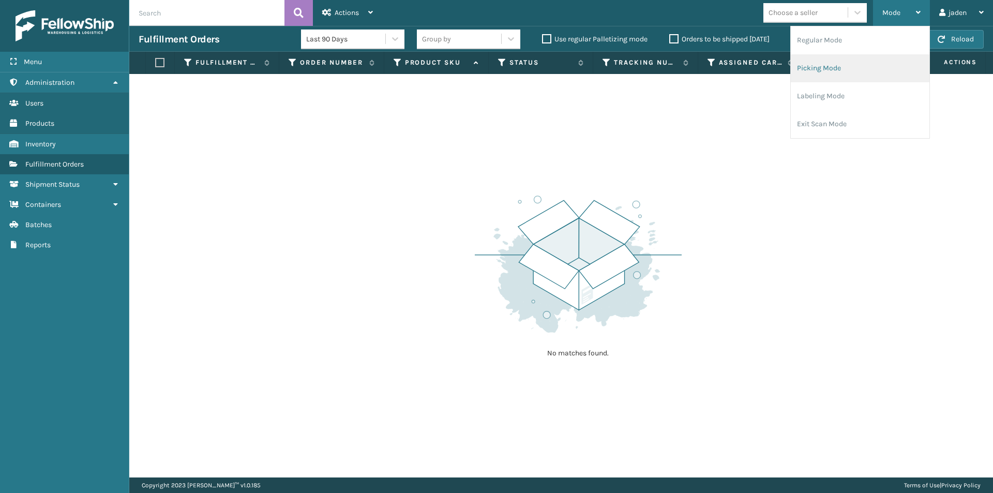
click at [857, 80] on li "Picking Mode" at bounding box center [860, 68] width 139 height 28
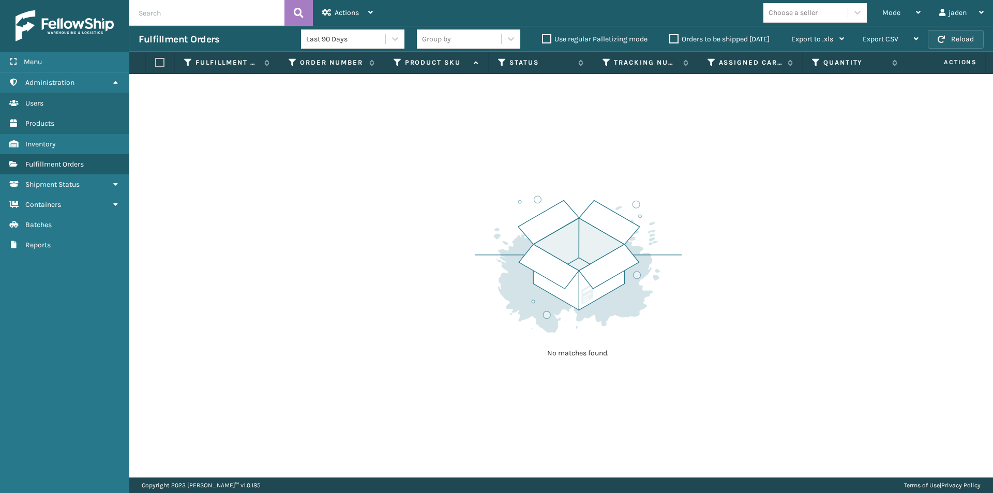
click at [956, 38] on button "Reload" at bounding box center [956, 39] width 56 height 19
click at [904, 8] on div "Mode" at bounding box center [901, 13] width 38 height 26
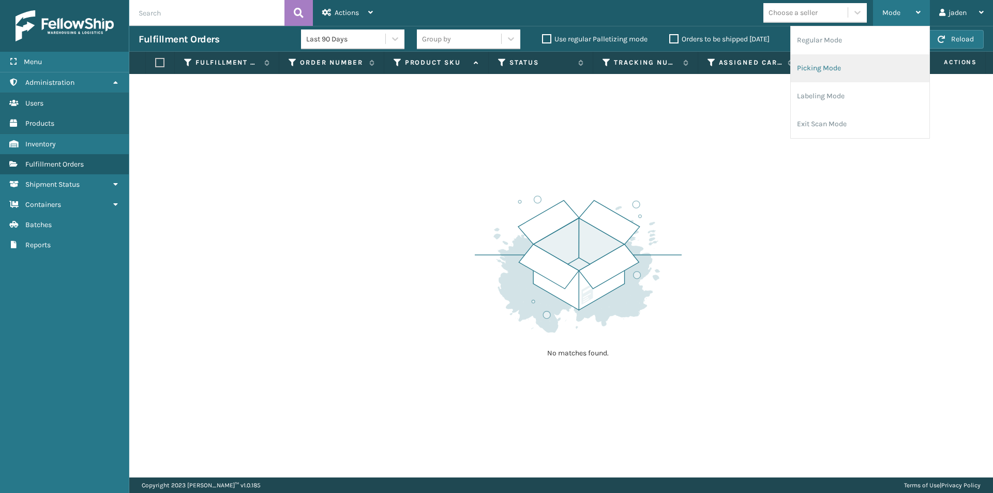
click at [850, 65] on li "Picking Mode" at bounding box center [860, 68] width 139 height 28
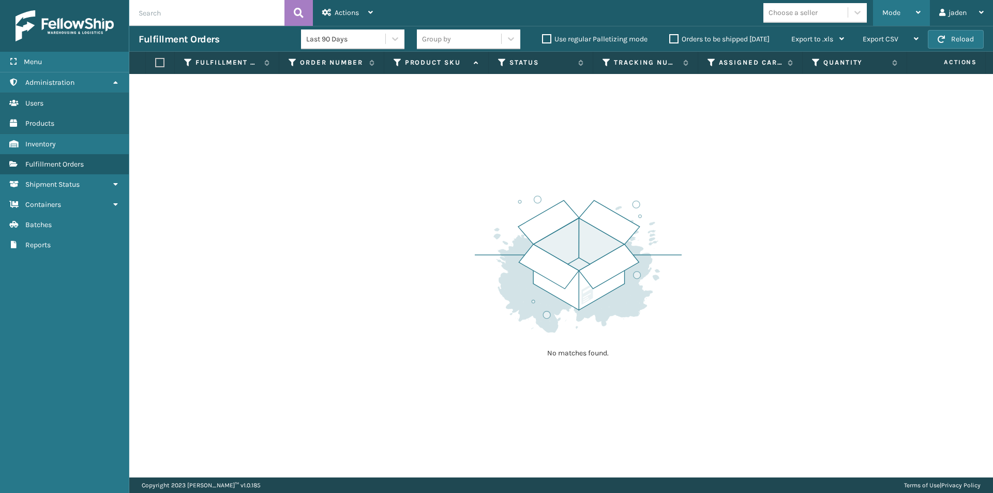
click at [886, 17] on span "Mode" at bounding box center [891, 12] width 18 height 9
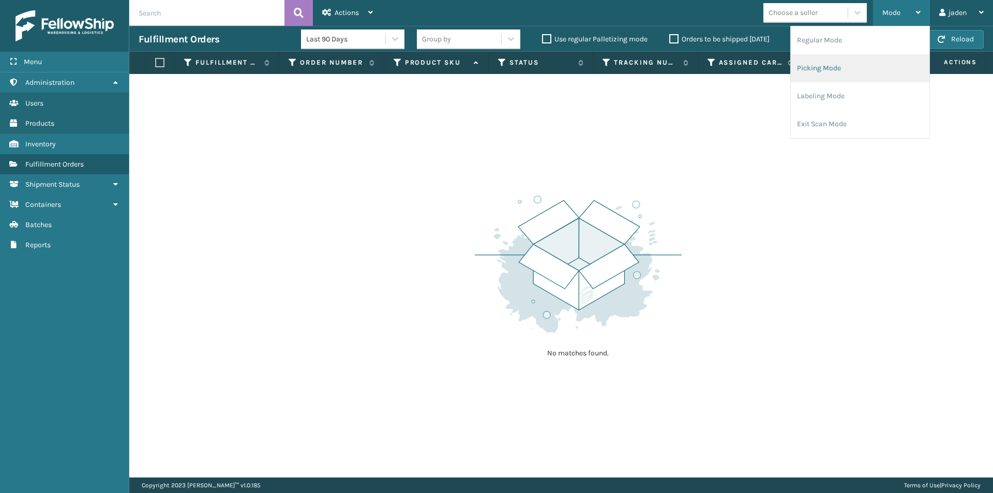
click at [854, 71] on li "Picking Mode" at bounding box center [860, 68] width 139 height 28
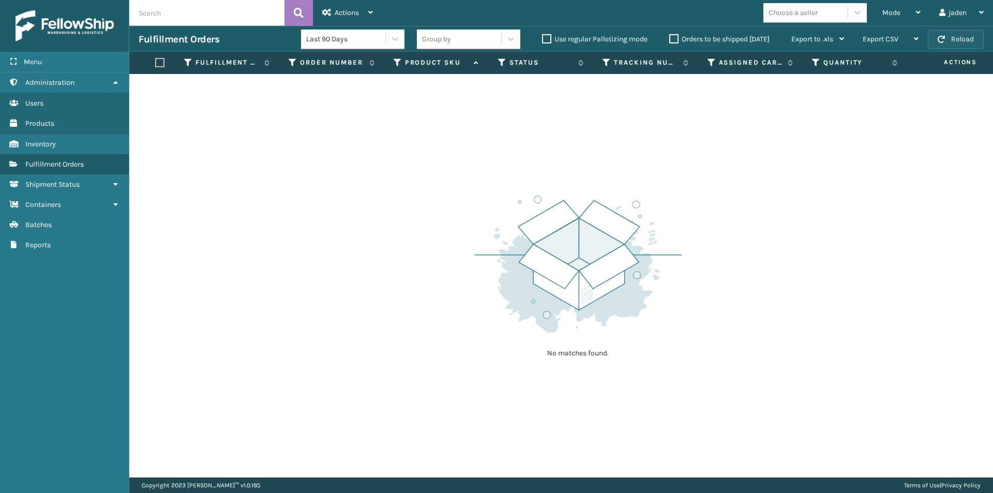
click at [939, 44] on button "Reload" at bounding box center [956, 39] width 56 height 19
click at [911, 20] on div "Mode" at bounding box center [901, 13] width 38 height 26
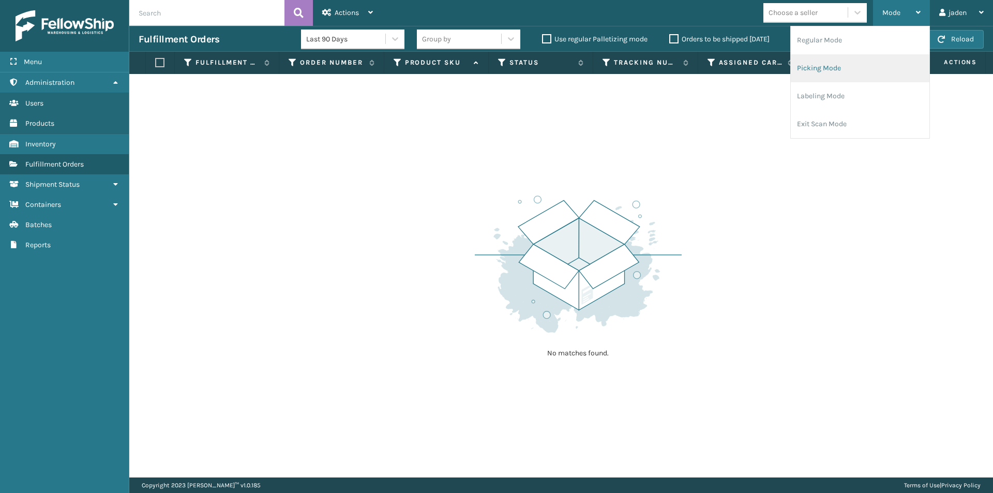
click at [860, 67] on li "Picking Mode" at bounding box center [860, 68] width 139 height 28
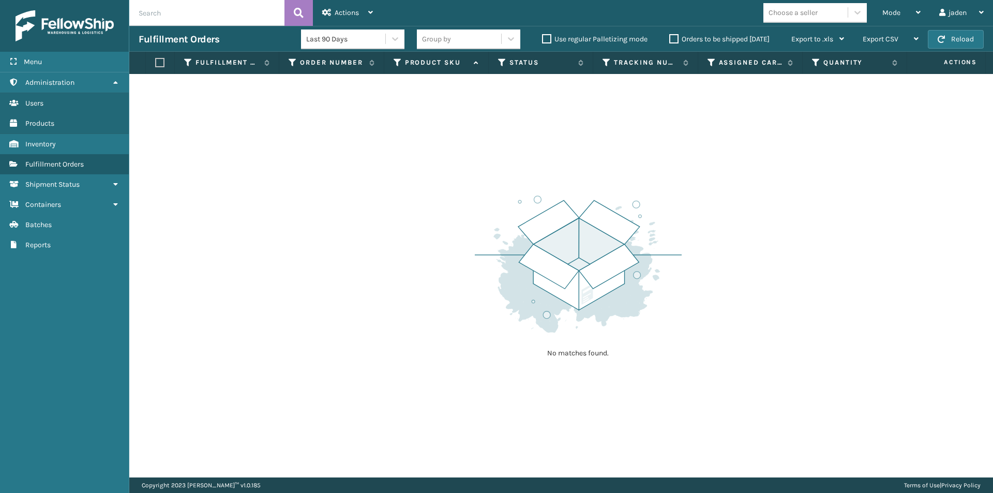
click at [956, 49] on div "Fulfillment Orders Last 90 Days Group by Use regular Palletizing mode Orders to…" at bounding box center [561, 39] width 864 height 26
click at [956, 45] on button "Reload" at bounding box center [956, 39] width 56 height 19
click at [956, 43] on button "Reload" at bounding box center [956, 39] width 56 height 19
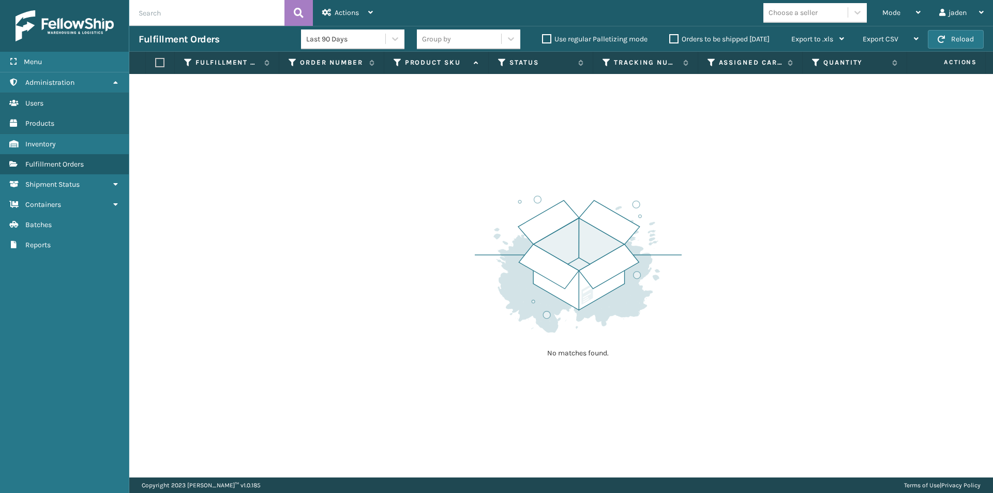
click at [956, 43] on button "Reload" at bounding box center [956, 39] width 56 height 19
